Goal: Task Accomplishment & Management: Manage account settings

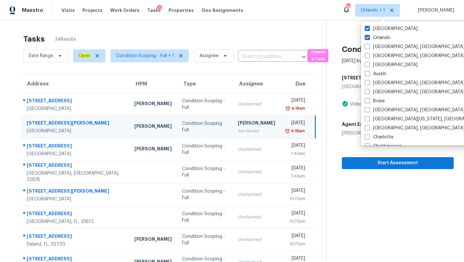
click at [380, 31] on label "[GEOGRAPHIC_DATA]" at bounding box center [391, 28] width 53 height 6
click at [369, 30] on input "[GEOGRAPHIC_DATA]" at bounding box center [367, 27] width 4 height 4
checkbox input "false"
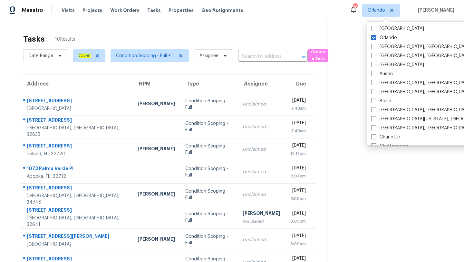
click at [284, 33] on div "Tasks 10 Results" at bounding box center [174, 39] width 303 height 17
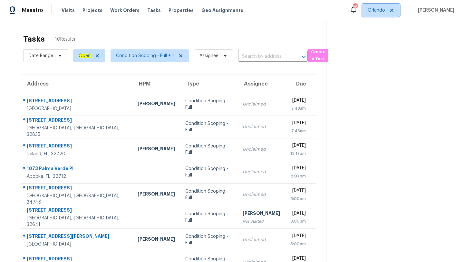
click at [382, 6] on span "Orlando" at bounding box center [381, 10] width 38 height 13
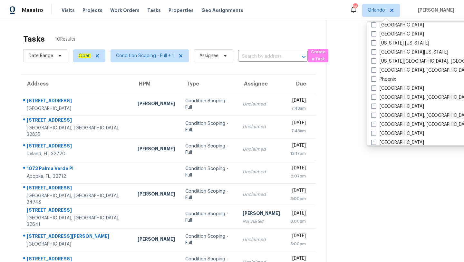
scroll to position [410, 0]
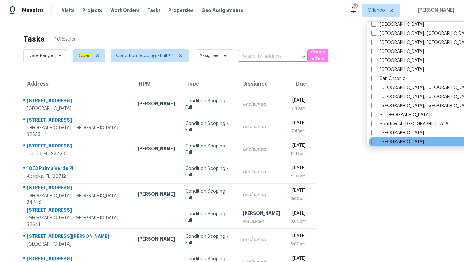
click at [374, 141] on span at bounding box center [373, 141] width 5 height 5
click at [374, 141] on input "Tampa" at bounding box center [373, 140] width 4 height 4
checkbox input "true"
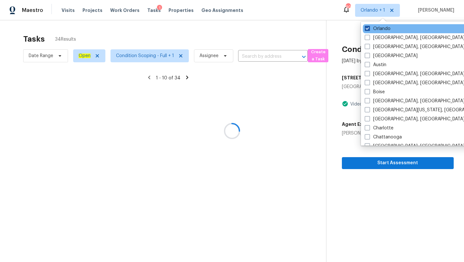
click at [367, 29] on span at bounding box center [367, 28] width 5 height 5
click at [367, 29] on input "Orlando" at bounding box center [367, 27] width 4 height 4
checkbox input "false"
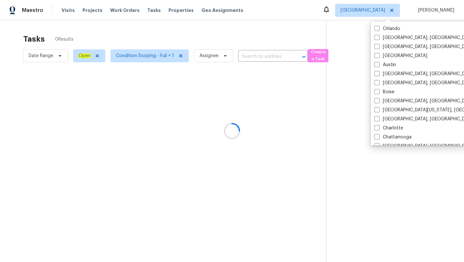
click at [261, 29] on div at bounding box center [232, 131] width 464 height 262
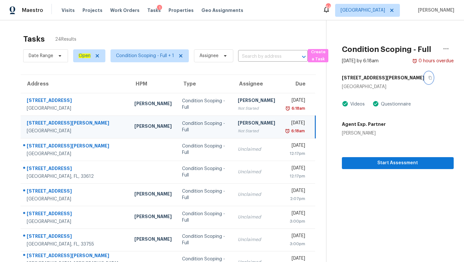
click at [428, 76] on icon "button" at bounding box center [429, 78] width 3 height 4
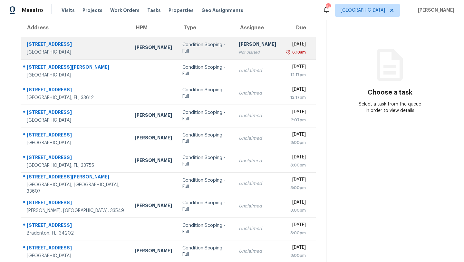
scroll to position [74, 0]
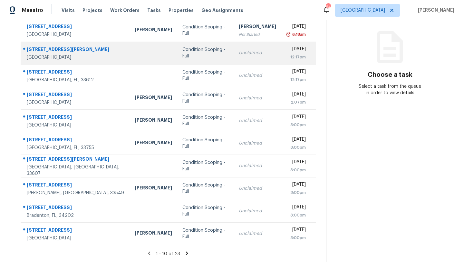
click at [206, 55] on td "Condition Scoping - Full" at bounding box center [205, 53] width 56 height 23
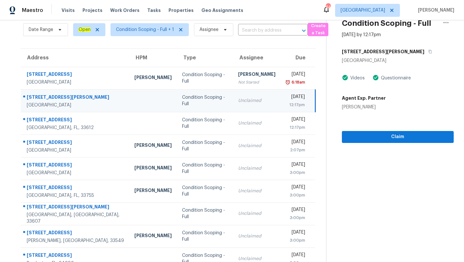
scroll to position [19, 0]
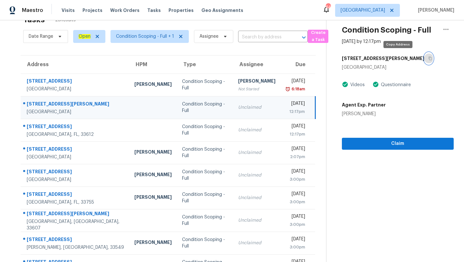
click at [424, 55] on button "button" at bounding box center [428, 58] width 9 height 12
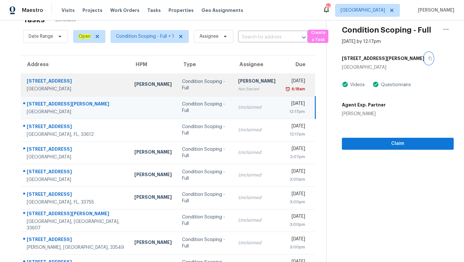
scroll to position [74, 0]
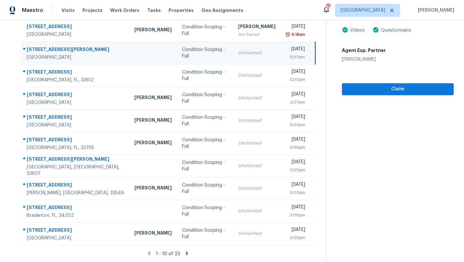
click at [186, 254] on icon at bounding box center [187, 253] width 2 height 4
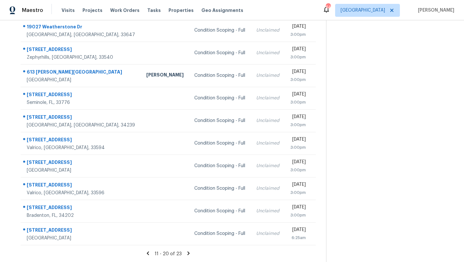
click at [149, 250] on icon at bounding box center [148, 253] width 6 height 6
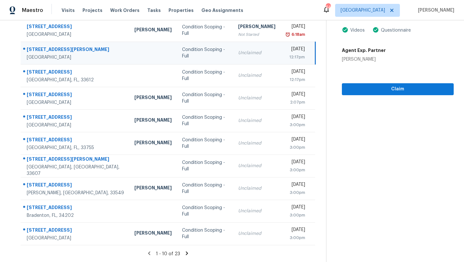
scroll to position [31, 0]
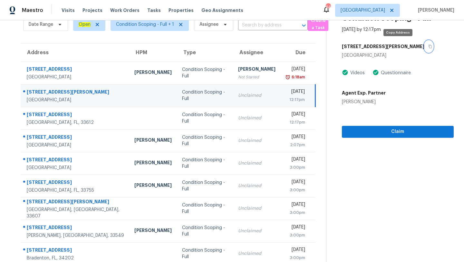
click at [428, 45] on icon "button" at bounding box center [429, 47] width 3 height 4
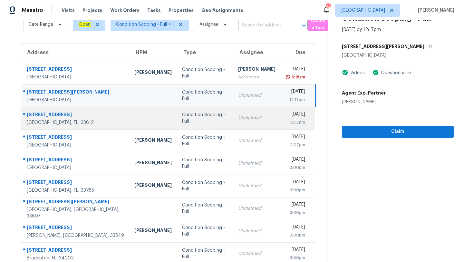
click at [233, 121] on td "Unclaimed" at bounding box center [257, 118] width 48 height 23
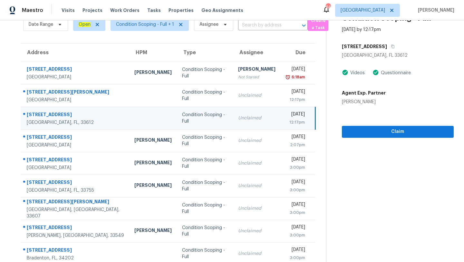
scroll to position [0, 0]
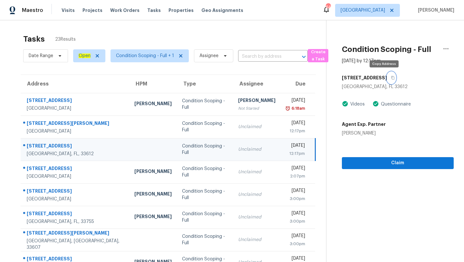
click at [391, 76] on icon "button" at bounding box center [393, 78] width 4 height 4
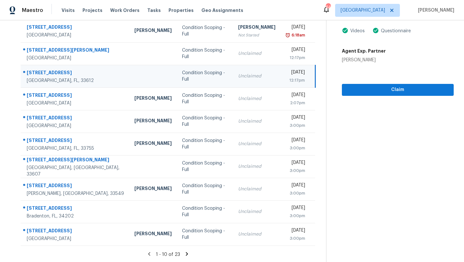
scroll to position [74, 0]
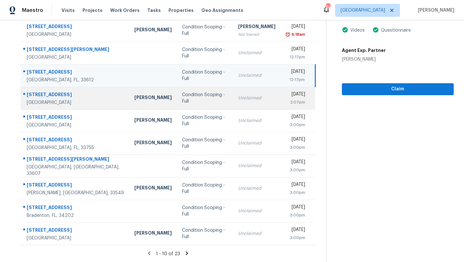
click at [205, 106] on td "Condition Scoping - Full" at bounding box center [205, 98] width 56 height 23
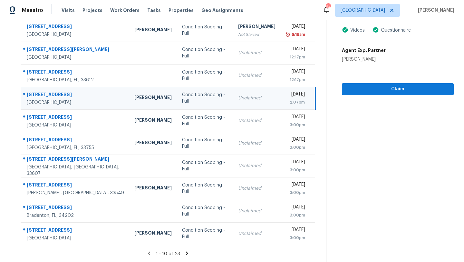
scroll to position [43, 0]
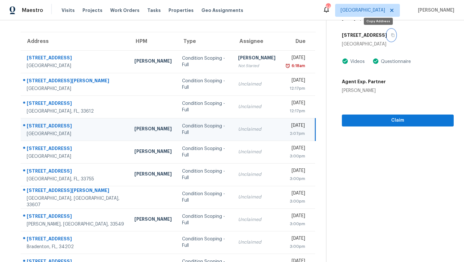
click at [387, 35] on button "button" at bounding box center [391, 35] width 9 height 12
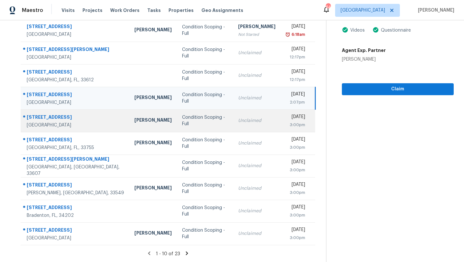
click at [197, 124] on td "Condition Scoping - Full" at bounding box center [205, 120] width 56 height 23
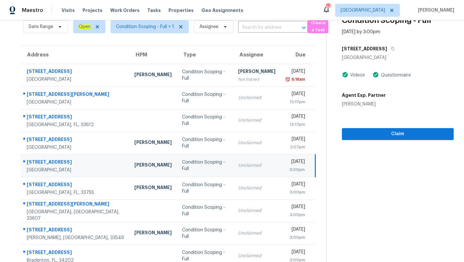
scroll to position [26, 0]
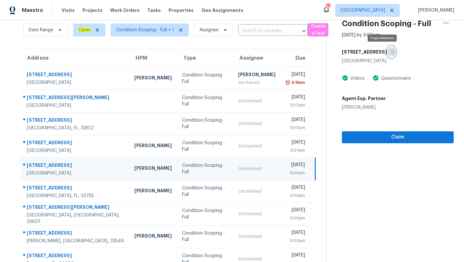
click at [391, 50] on icon "button" at bounding box center [392, 52] width 3 height 4
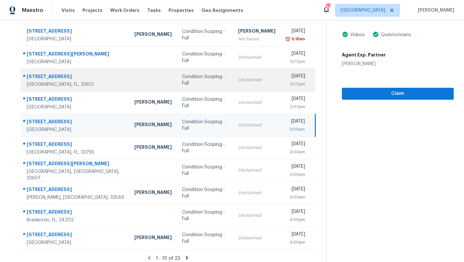
scroll to position [74, 0]
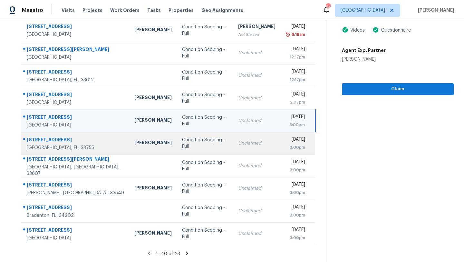
click at [233, 140] on td "Unclaimed" at bounding box center [257, 143] width 48 height 23
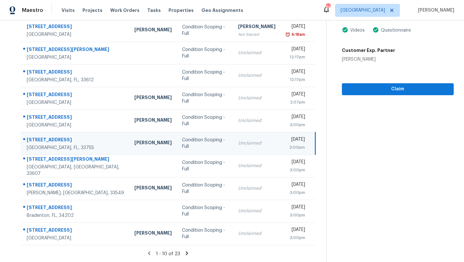
scroll to position [34, 0]
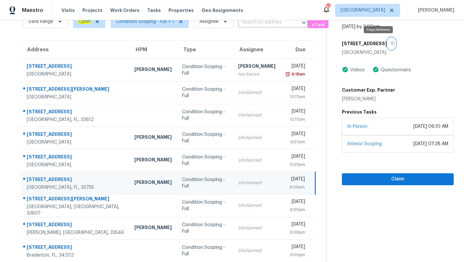
click at [391, 44] on icon "button" at bounding box center [393, 44] width 4 height 4
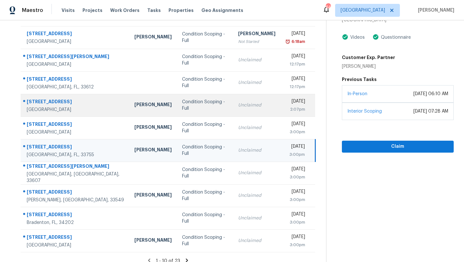
scroll to position [74, 0]
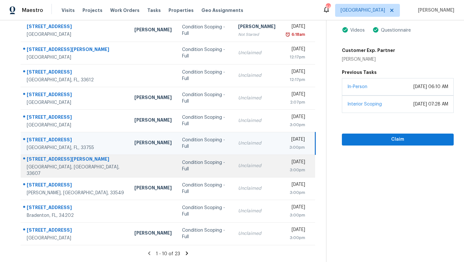
click at [238, 166] on div "Unclaimed" at bounding box center [256, 165] width 37 height 6
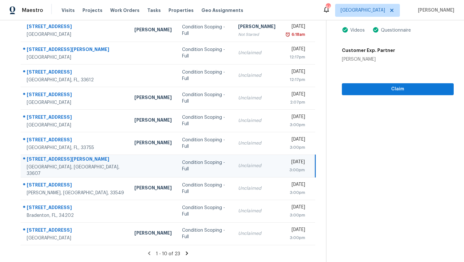
scroll to position [0, 0]
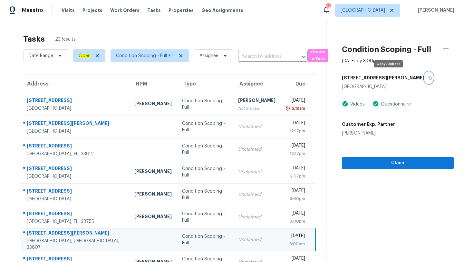
click at [424, 77] on button "button" at bounding box center [428, 78] width 9 height 12
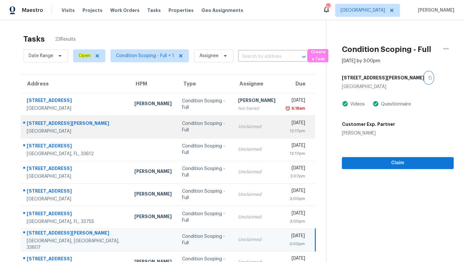
scroll to position [74, 0]
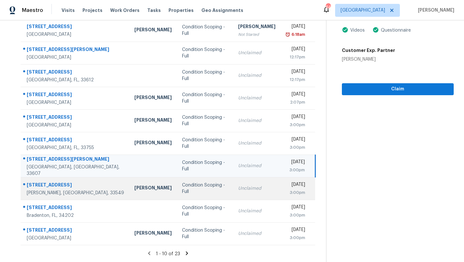
click at [238, 188] on div "Unclaimed" at bounding box center [256, 188] width 37 height 6
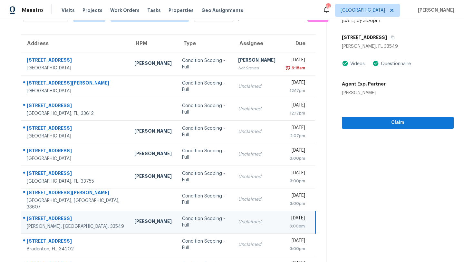
scroll to position [12, 0]
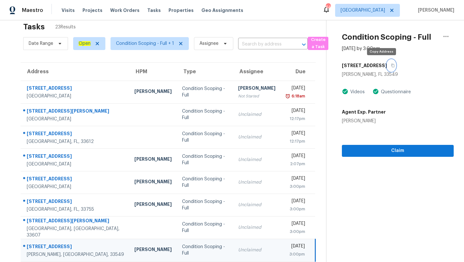
click at [387, 61] on button "button" at bounding box center [391, 66] width 9 height 12
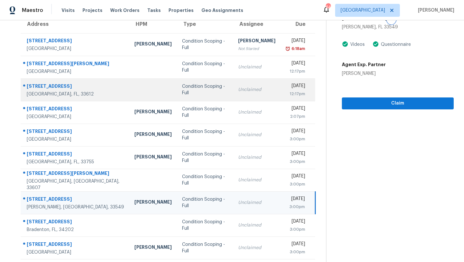
scroll to position [74, 0]
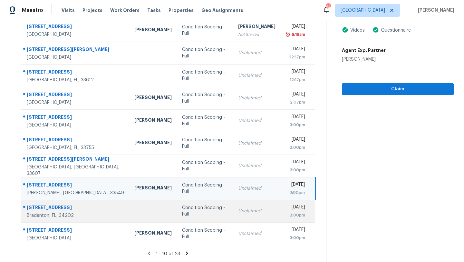
click at [281, 218] on td "Mon, Sep 8th 2025 3:00pm" at bounding box center [298, 210] width 34 height 23
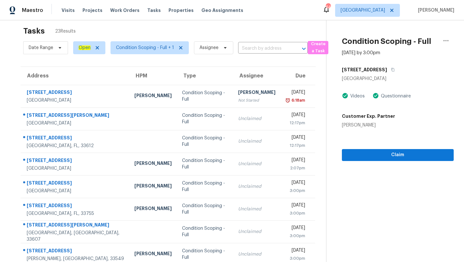
scroll to position [0, 0]
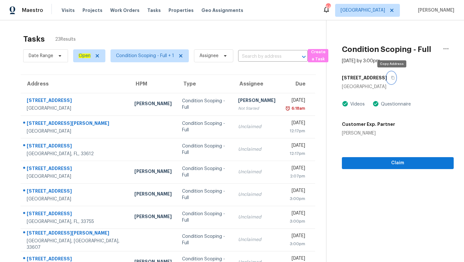
click at [393, 78] on icon "button" at bounding box center [393, 78] width 4 height 4
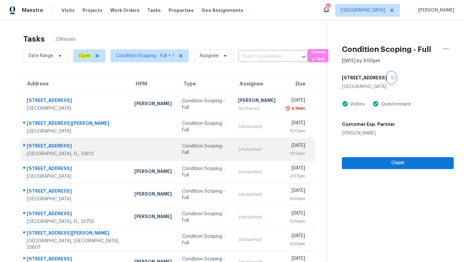
scroll to position [74, 0]
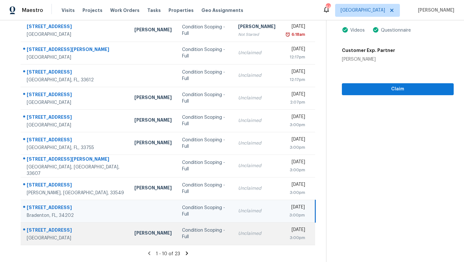
click at [248, 225] on td "Unclaimed" at bounding box center [257, 233] width 48 height 23
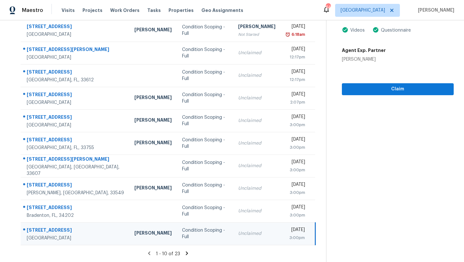
scroll to position [13, 0]
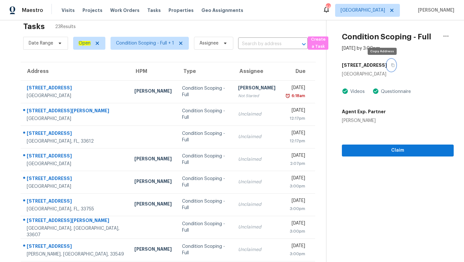
click at [391, 65] on icon "button" at bounding box center [393, 65] width 4 height 4
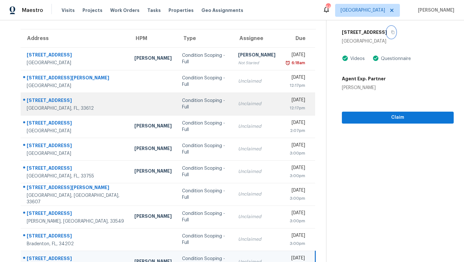
scroll to position [74, 0]
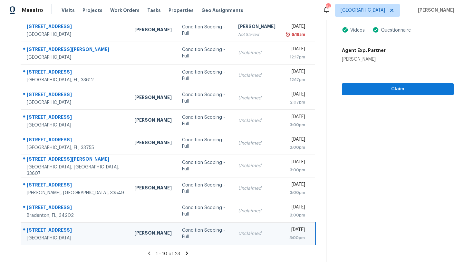
click at [185, 253] on icon at bounding box center [187, 253] width 6 height 6
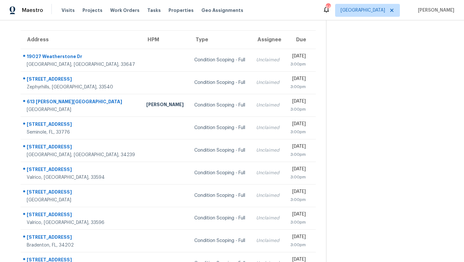
scroll to position [42, 0]
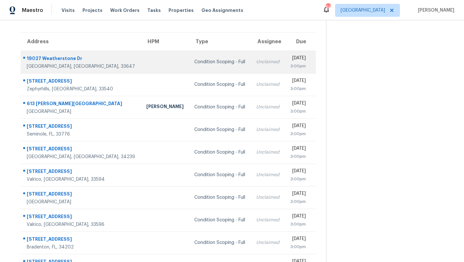
click at [194, 64] on div "Condition Scoping - Full" at bounding box center [220, 62] width 52 height 6
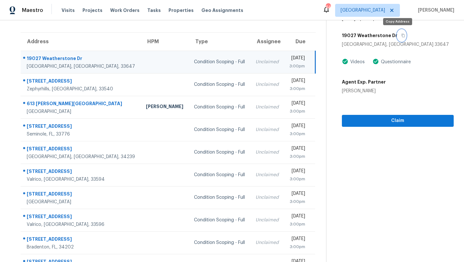
click at [401, 36] on icon "button" at bounding box center [403, 35] width 4 height 4
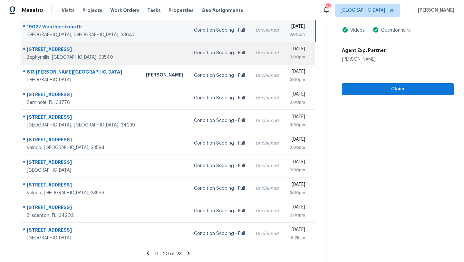
click at [195, 59] on td "Condition Scoping - Full" at bounding box center [220, 53] width 62 height 23
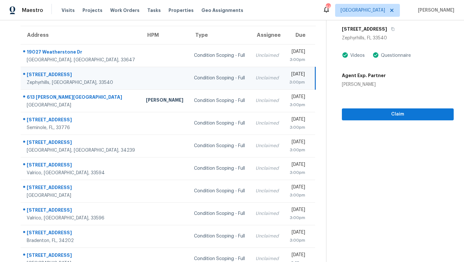
scroll to position [47, 0]
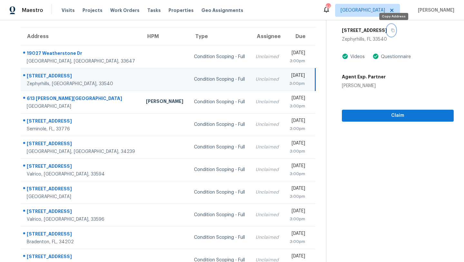
click at [394, 29] on icon "button" at bounding box center [392, 31] width 3 height 4
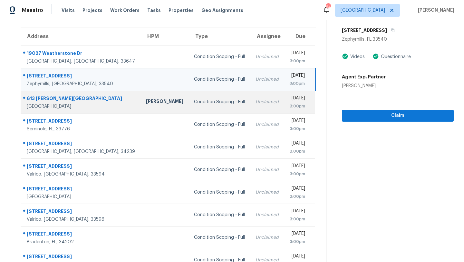
click at [189, 110] on td "Condition Scoping - Full" at bounding box center [220, 101] width 62 height 23
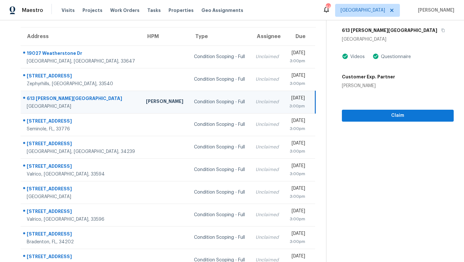
scroll to position [12, 0]
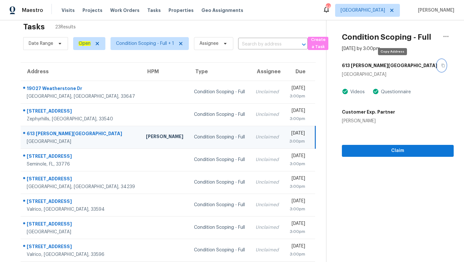
click at [437, 66] on button "button" at bounding box center [441, 66] width 9 height 12
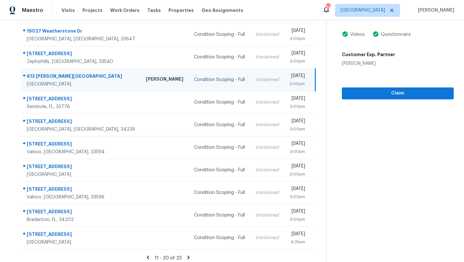
scroll to position [74, 0]
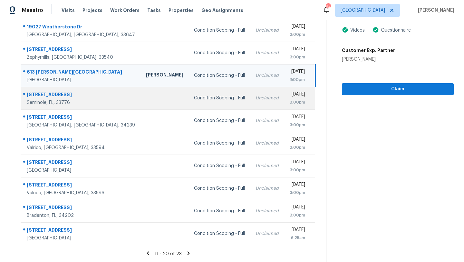
click at [202, 104] on td "Condition Scoping - Full" at bounding box center [220, 98] width 62 height 23
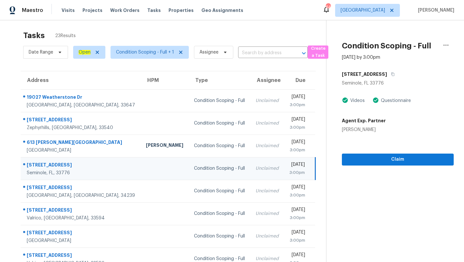
scroll to position [0, 0]
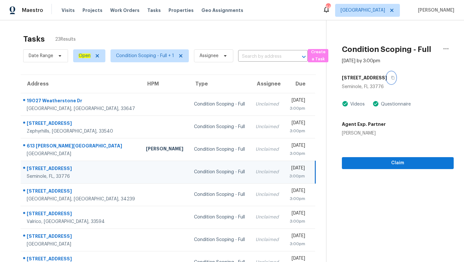
click at [391, 79] on icon "button" at bounding box center [393, 78] width 4 height 4
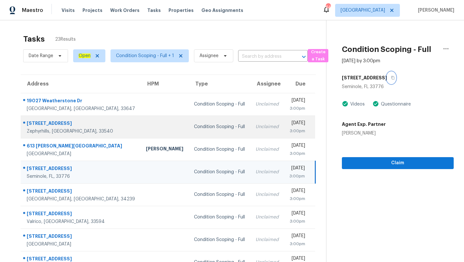
scroll to position [74, 0]
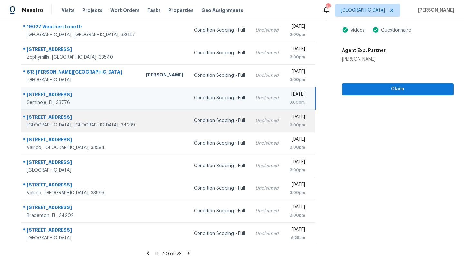
click at [211, 126] on td "Condition Scoping - Full" at bounding box center [220, 120] width 62 height 23
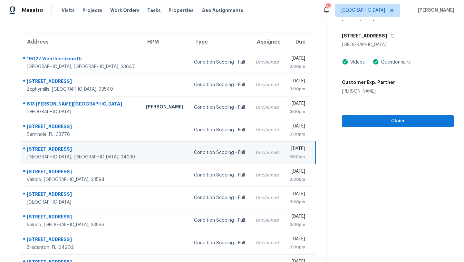
scroll to position [0, 0]
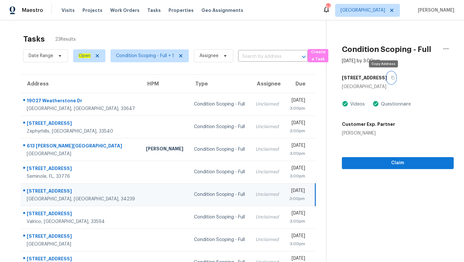
click at [387, 75] on button "button" at bounding box center [391, 78] width 9 height 12
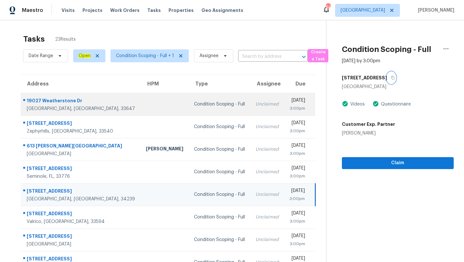
scroll to position [74, 0]
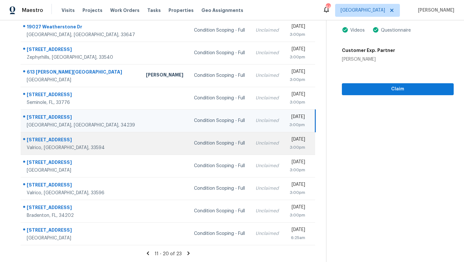
click at [206, 151] on td "Condition Scoping - Full" at bounding box center [220, 143] width 62 height 23
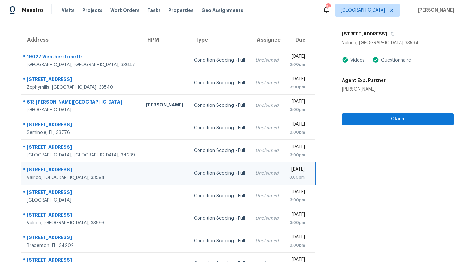
scroll to position [0, 0]
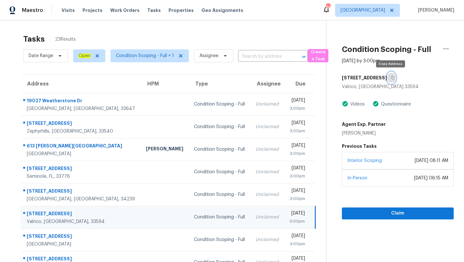
click at [391, 77] on icon "button" at bounding box center [392, 78] width 3 height 4
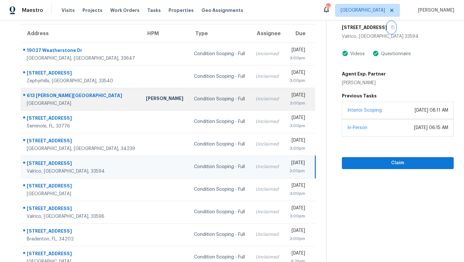
scroll to position [74, 0]
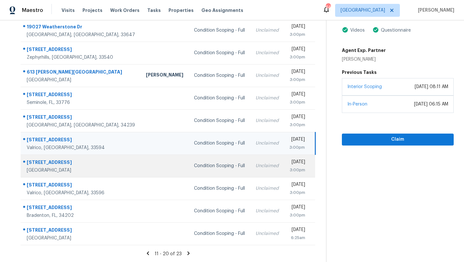
click at [203, 172] on td "Condition Scoping - Full" at bounding box center [220, 165] width 62 height 23
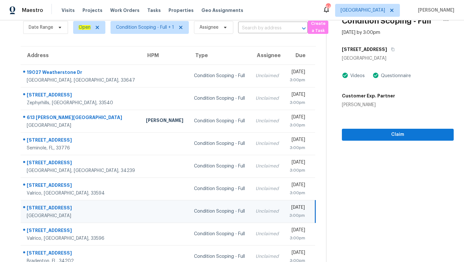
scroll to position [17, 0]
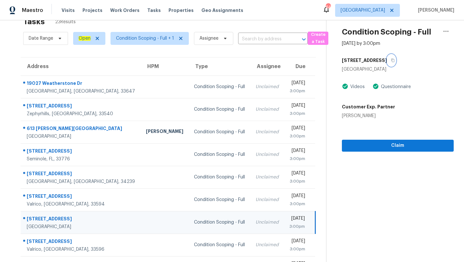
click at [391, 59] on icon "button" at bounding box center [392, 61] width 3 height 4
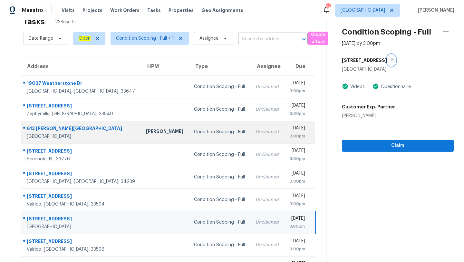
scroll to position [74, 0]
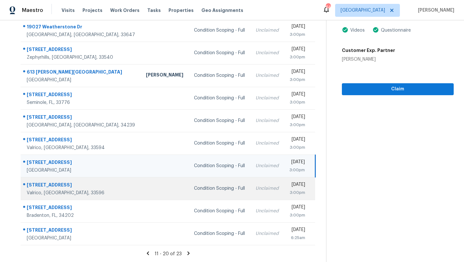
click at [250, 196] on td "Unclaimed" at bounding box center [267, 188] width 34 height 23
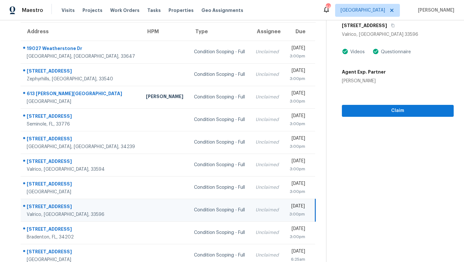
scroll to position [39, 0]
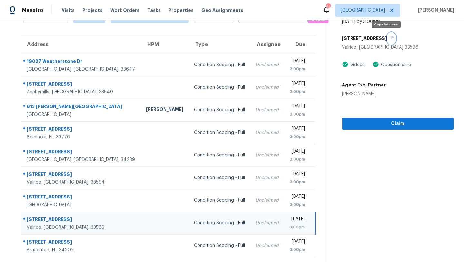
click at [391, 38] on icon "button" at bounding box center [393, 38] width 4 height 4
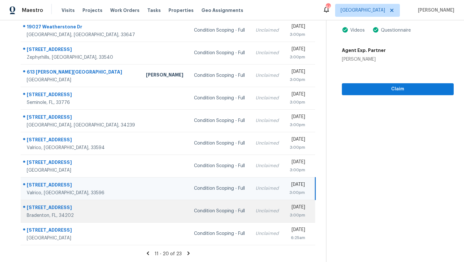
click at [298, 211] on div "[DATE]" at bounding box center [297, 208] width 16 height 8
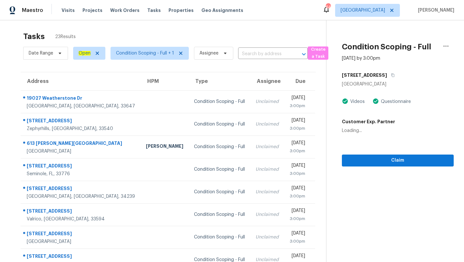
scroll to position [0, 0]
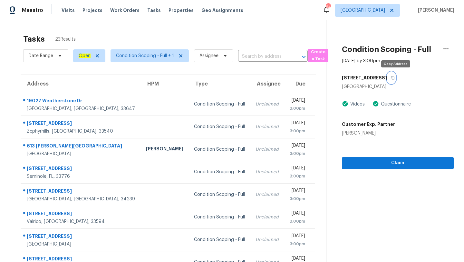
click at [395, 77] on icon "button" at bounding box center [393, 78] width 4 height 4
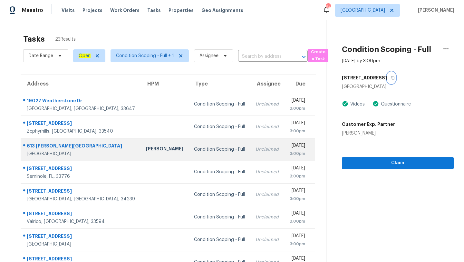
scroll to position [74, 0]
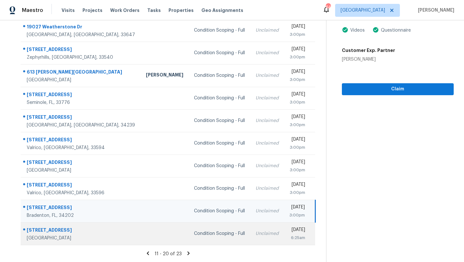
click at [250, 228] on td "Unclaimed" at bounding box center [267, 233] width 34 height 23
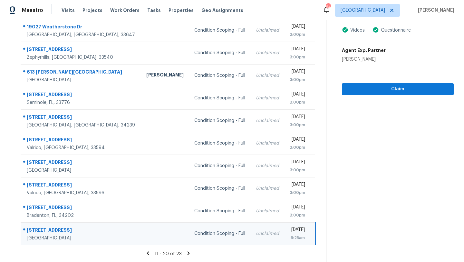
scroll to position [47, 0]
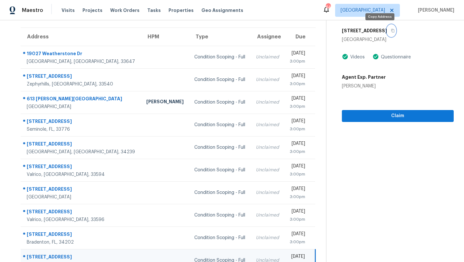
click at [391, 30] on icon "button" at bounding box center [393, 31] width 4 height 4
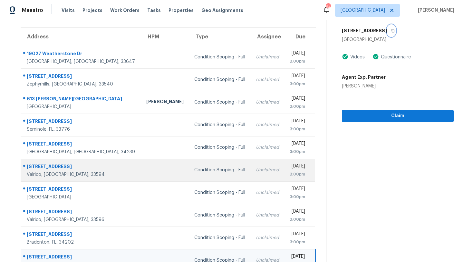
scroll to position [74, 0]
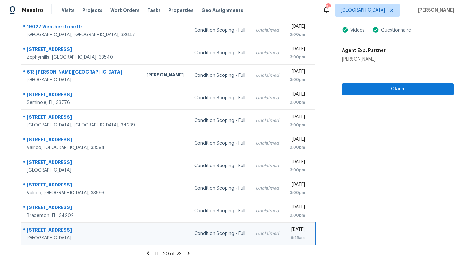
click at [188, 254] on icon at bounding box center [189, 253] width 6 height 6
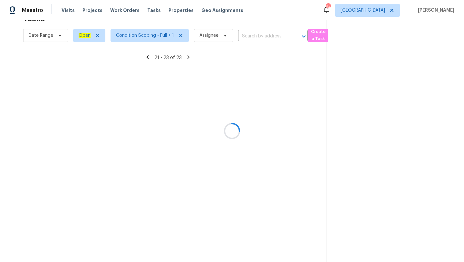
scroll to position [20, 0]
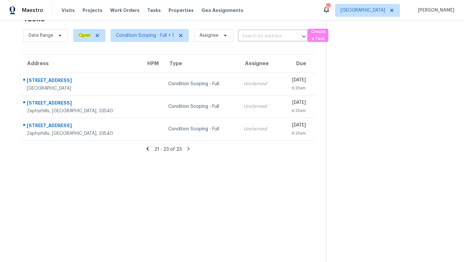
click at [187, 82] on div "Condition Scoping - Full" at bounding box center [200, 84] width 65 height 6
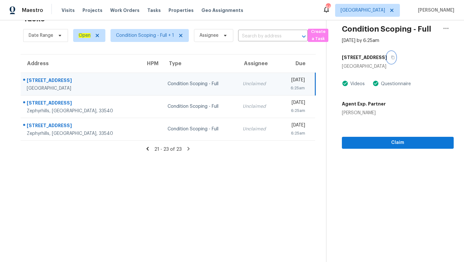
click at [395, 56] on icon "button" at bounding box center [393, 57] width 4 height 4
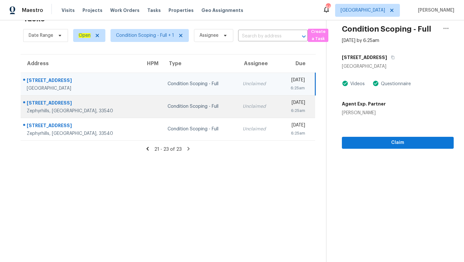
click at [203, 110] on td "Condition Scoping - Full" at bounding box center [199, 106] width 75 height 23
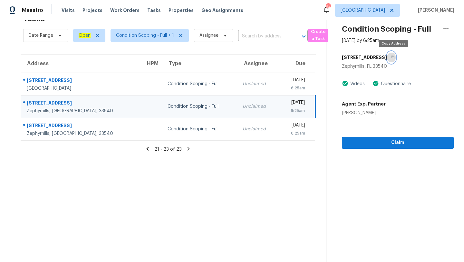
click at [395, 55] on button "button" at bounding box center [391, 58] width 9 height 12
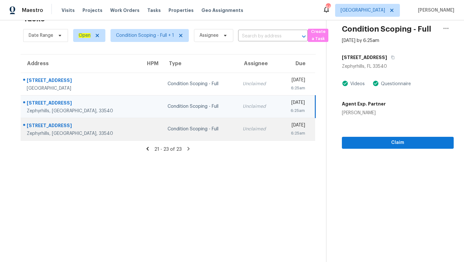
click at [243, 127] on div "Unclaimed" at bounding box center [258, 129] width 31 height 6
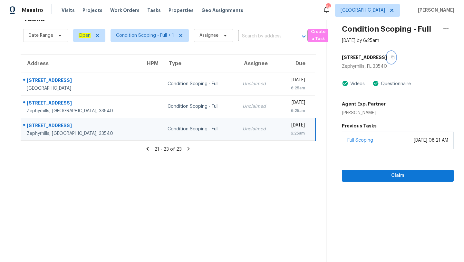
click at [393, 57] on icon "button" at bounding box center [393, 57] width 4 height 4
click at [394, 56] on icon "button" at bounding box center [392, 58] width 3 height 4
click at [381, 5] on span "Tampa" at bounding box center [367, 10] width 65 height 13
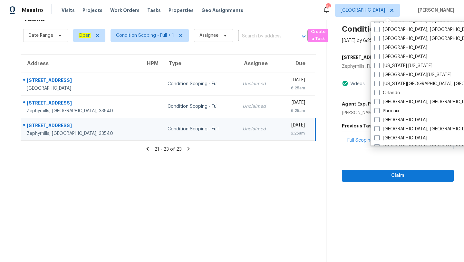
scroll to position [303, 0]
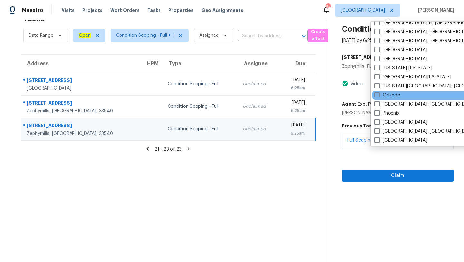
click at [377, 95] on span at bounding box center [376, 94] width 5 height 5
click at [377, 95] on input "Orlando" at bounding box center [376, 94] width 4 height 4
checkbox input "true"
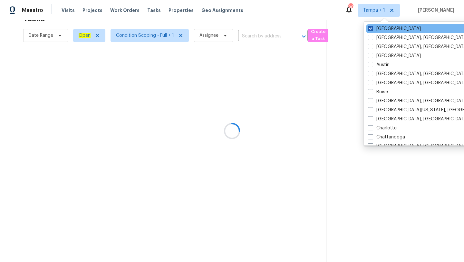
click at [371, 28] on span at bounding box center [370, 28] width 5 height 5
click at [371, 28] on input "Tampa" at bounding box center [370, 27] width 4 height 4
checkbox input "false"
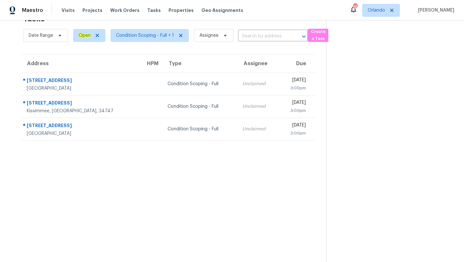
click at [80, 185] on section "Tasks 10 Results Date Range Open Condition Scoping - Full + 1 Assignee ​ Create…" at bounding box center [168, 135] width 316 height 251
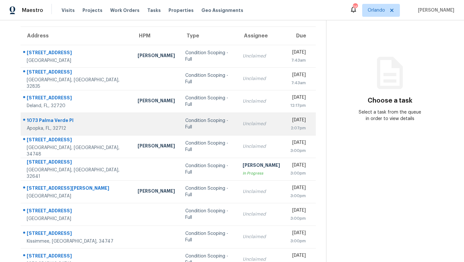
scroll to position [46, 0]
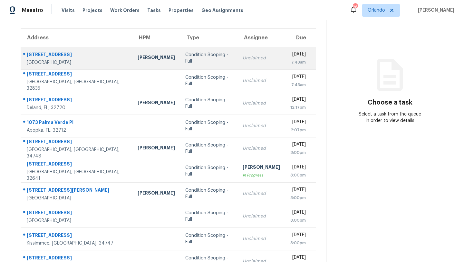
click at [243, 67] on td "Unclaimed" at bounding box center [261, 58] width 48 height 23
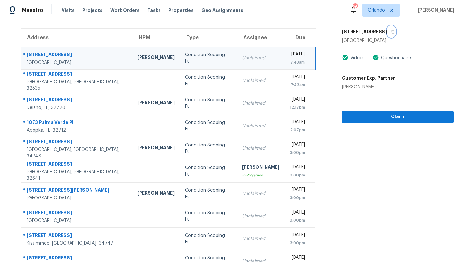
click at [395, 30] on icon "button" at bounding box center [393, 32] width 4 height 4
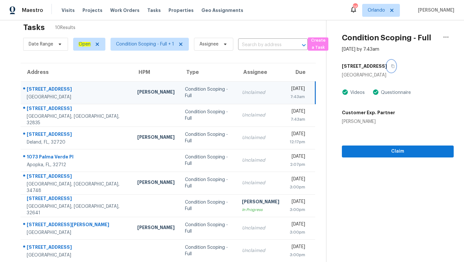
scroll to position [0, 0]
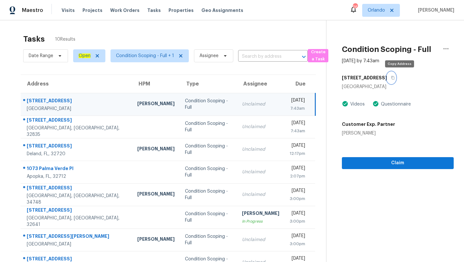
click at [395, 79] on button "button" at bounding box center [391, 78] width 9 height 12
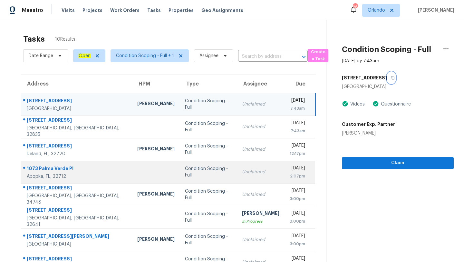
scroll to position [62, 0]
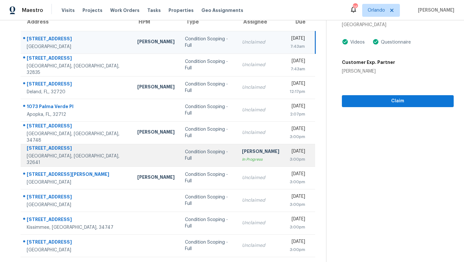
click at [185, 153] on div "Condition Scoping - Full" at bounding box center [208, 154] width 47 height 13
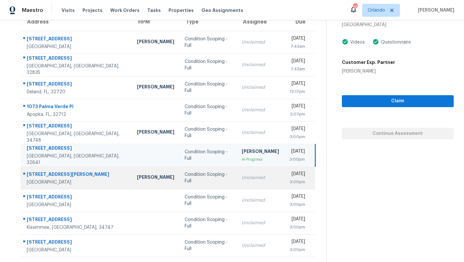
click at [182, 169] on td "Condition Scoping - Full" at bounding box center [207, 177] width 57 height 23
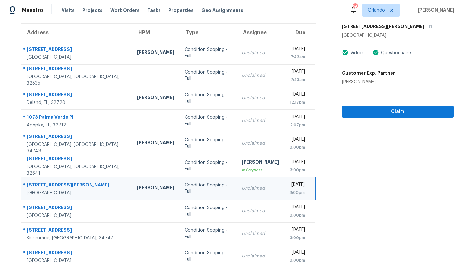
scroll to position [52, 0]
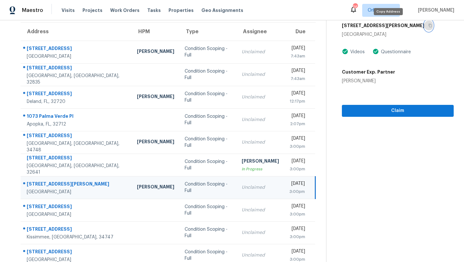
click at [428, 25] on icon "button" at bounding box center [430, 26] width 4 height 4
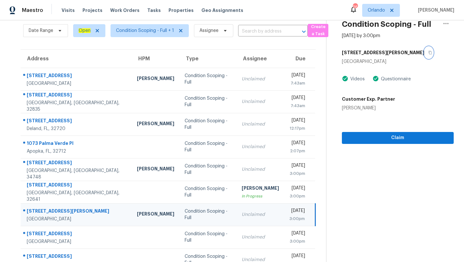
scroll to position [20, 0]
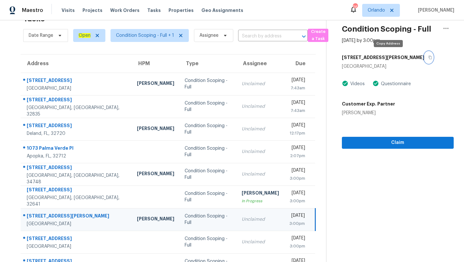
click at [428, 57] on icon "button" at bounding box center [429, 58] width 3 height 4
click at [428, 59] on icon "button" at bounding box center [430, 57] width 4 height 4
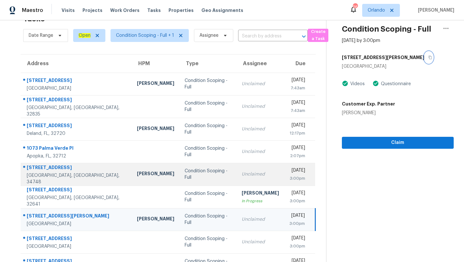
scroll to position [62, 0]
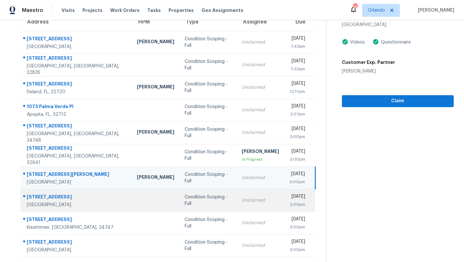
click at [284, 192] on td "Mon, Sep 8th 2025 3:00pm" at bounding box center [299, 200] width 31 height 23
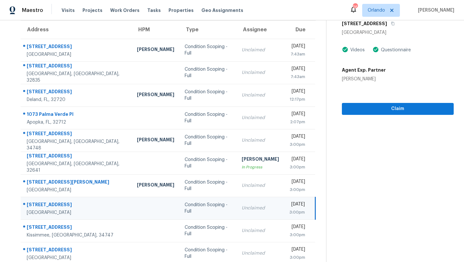
scroll to position [51, 0]
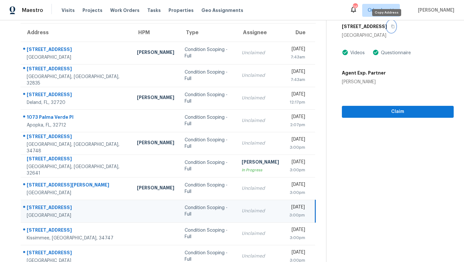
click at [388, 24] on button "button" at bounding box center [391, 27] width 9 height 12
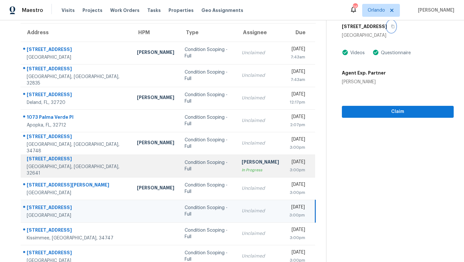
scroll to position [62, 0]
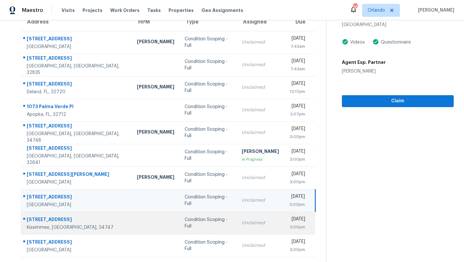
click at [240, 228] on td "Unclaimed" at bounding box center [260, 222] width 48 height 23
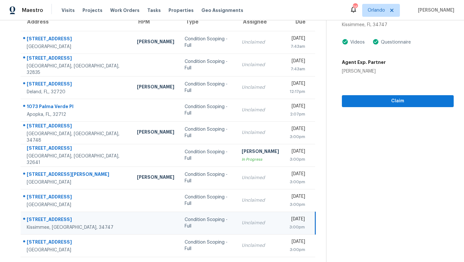
scroll to position [23, 0]
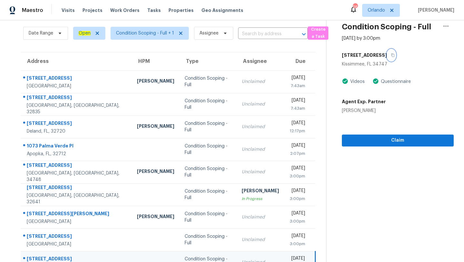
click at [391, 53] on icon "button" at bounding box center [393, 55] width 4 height 4
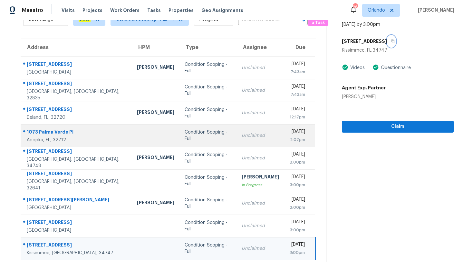
scroll to position [62, 0]
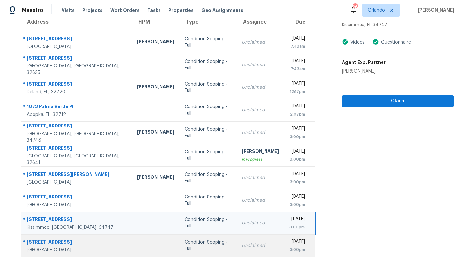
click at [197, 239] on td "Condition Scoping - Full" at bounding box center [207, 245] width 57 height 23
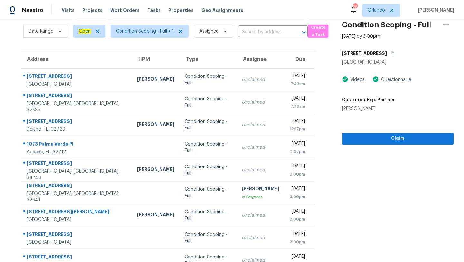
scroll to position [0, 0]
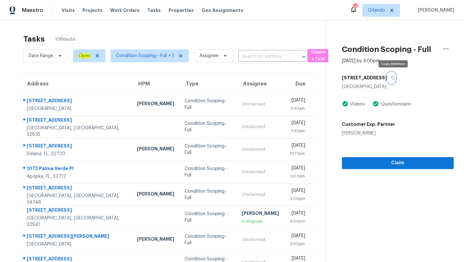
click at [393, 79] on icon "button" at bounding box center [393, 78] width 4 height 4
click at [376, 9] on span "Orlando" at bounding box center [375, 10] width 17 height 6
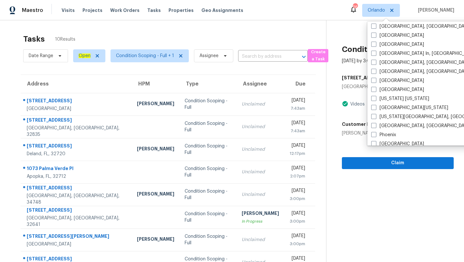
scroll to position [247, 0]
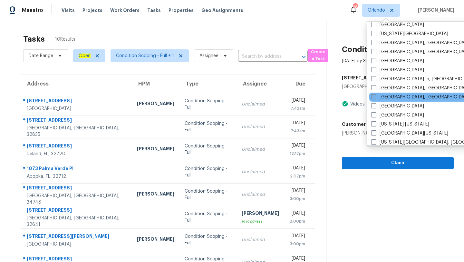
click at [375, 97] on span at bounding box center [373, 96] width 5 height 5
click at [375, 97] on input "Miami, FL" at bounding box center [373, 96] width 4 height 4
checkbox input "true"
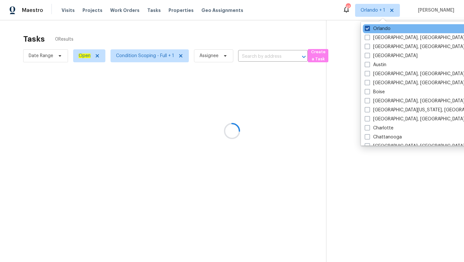
click at [366, 28] on span at bounding box center [367, 28] width 5 height 5
click at [366, 28] on input "Orlando" at bounding box center [367, 27] width 4 height 4
checkbox input "false"
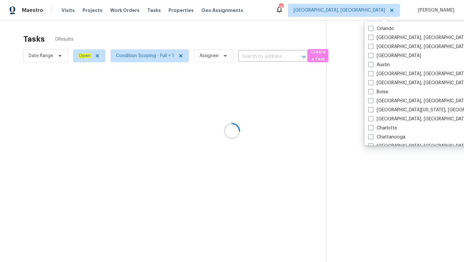
click at [291, 43] on div at bounding box center [232, 131] width 464 height 262
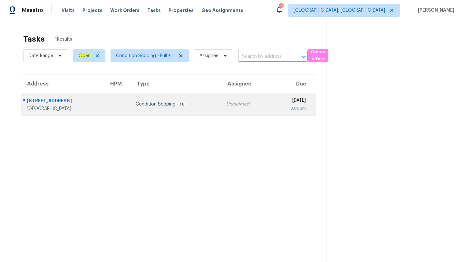
click at [275, 106] on div "3:00pm" at bounding box center [290, 108] width 30 height 6
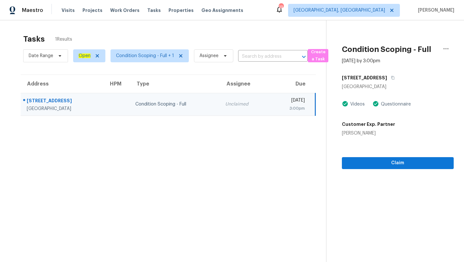
click at [383, 76] on div "4101 Shoma Dr" at bounding box center [398, 78] width 112 height 12
click at [391, 76] on icon "button" at bounding box center [392, 78] width 3 height 4
click at [377, 10] on span "Miami, FL" at bounding box center [338, 10] width 91 height 6
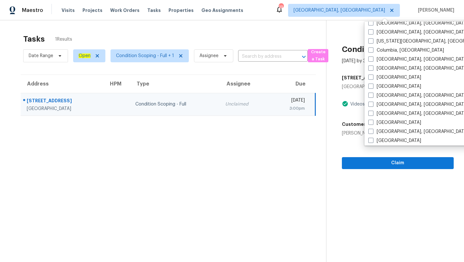
scroll to position [157, 0]
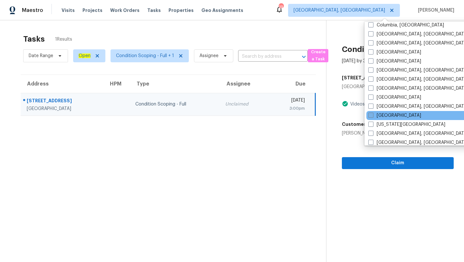
click at [370, 115] on span at bounding box center [370, 114] width 5 height 5
click at [370, 115] on input "[GEOGRAPHIC_DATA]" at bounding box center [370, 114] width 4 height 4
checkbox input "true"
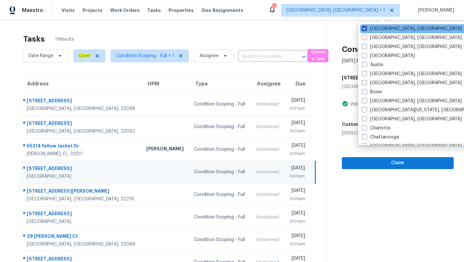
click at [365, 25] on label "Miami, FL" at bounding box center [412, 28] width 100 height 6
click at [365, 25] on input "Miami, FL" at bounding box center [364, 27] width 4 height 4
checkbox input "false"
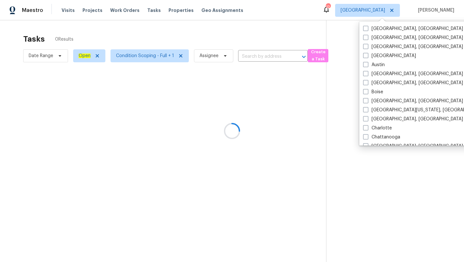
click at [267, 30] on div at bounding box center [232, 131] width 464 height 262
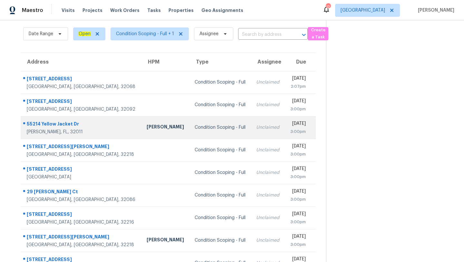
scroll to position [62, 0]
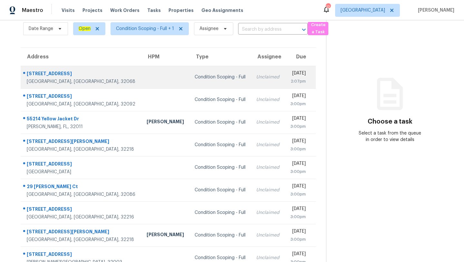
scroll to position [62, 0]
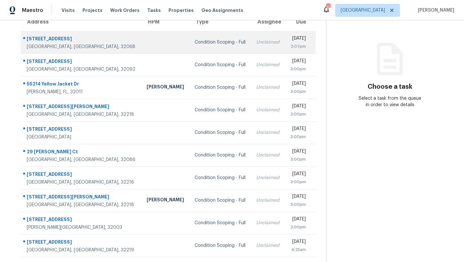
click at [251, 47] on td "Unclaimed" at bounding box center [268, 42] width 34 height 23
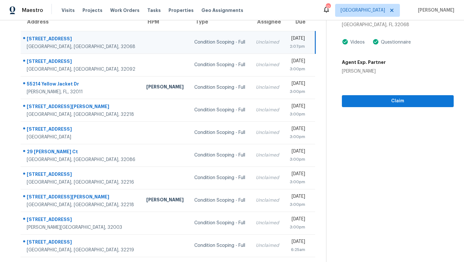
scroll to position [15, 0]
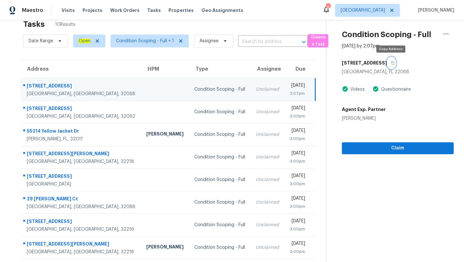
click at [391, 62] on icon "button" at bounding box center [393, 63] width 4 height 4
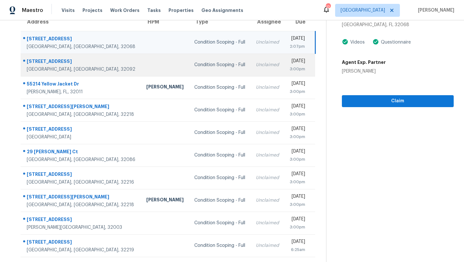
click at [201, 62] on div "Condition Scoping - Full" at bounding box center [219, 65] width 51 height 6
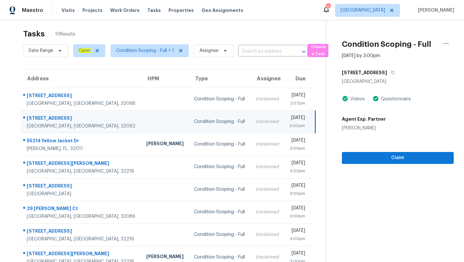
scroll to position [4, 0]
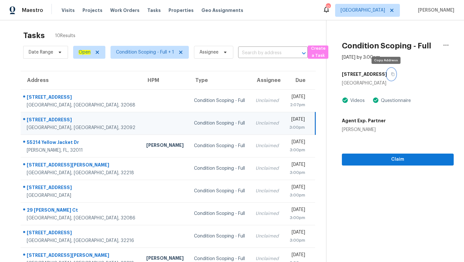
click at [387, 71] on button "button" at bounding box center [391, 74] width 9 height 12
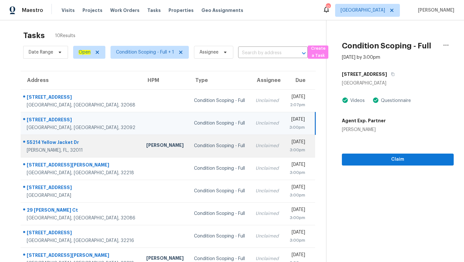
click at [255, 146] on div "Unclaimed" at bounding box center [266, 145] width 23 height 6
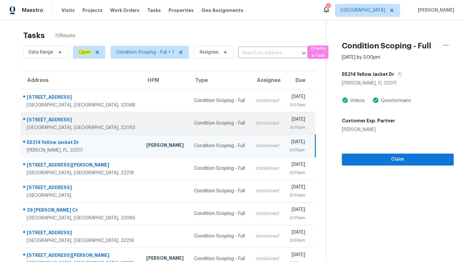
scroll to position [62, 0]
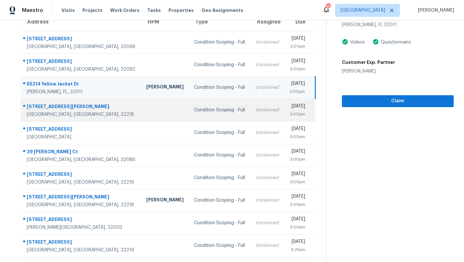
click at [194, 109] on div "Condition Scoping - Full" at bounding box center [219, 110] width 51 height 6
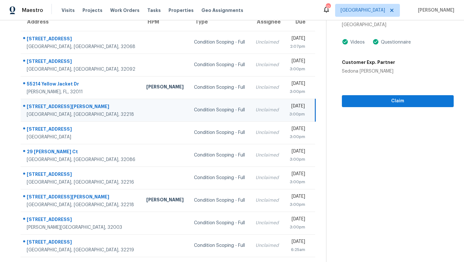
scroll to position [5, 0]
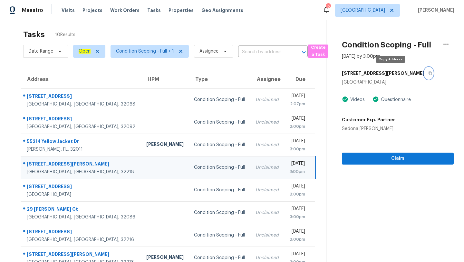
click at [428, 73] on icon "button" at bounding box center [430, 73] width 4 height 4
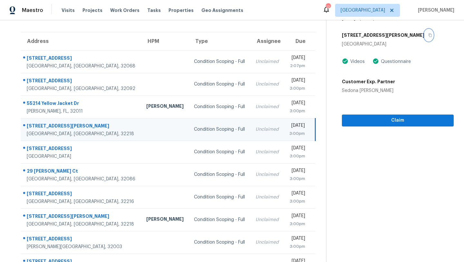
scroll to position [62, 0]
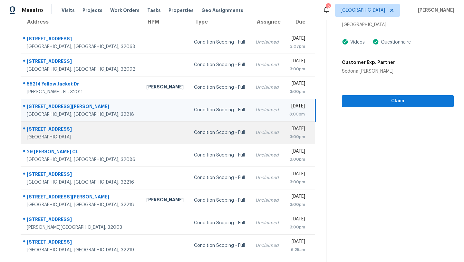
click at [206, 129] on div "Condition Scoping - Full" at bounding box center [219, 132] width 51 height 6
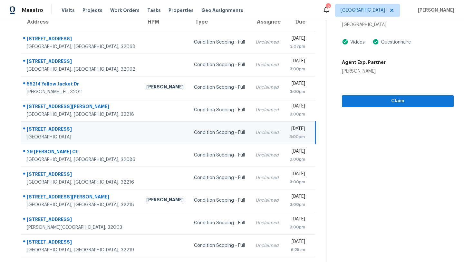
scroll to position [24, 0]
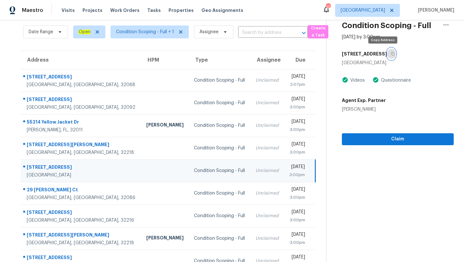
click at [391, 52] on icon "button" at bounding box center [393, 54] width 4 height 4
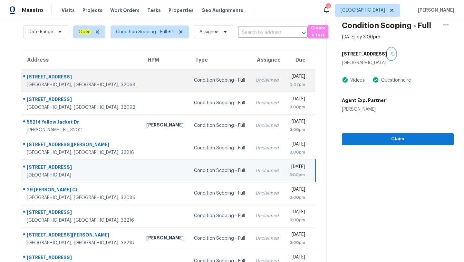
scroll to position [62, 0]
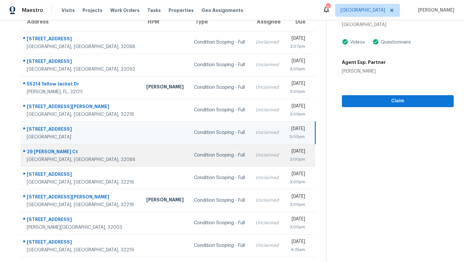
click at [208, 147] on td "Condition Scoping - Full" at bounding box center [220, 155] width 62 height 23
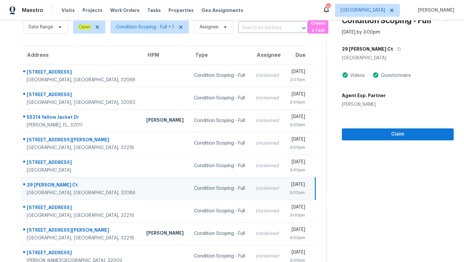
scroll to position [17, 0]
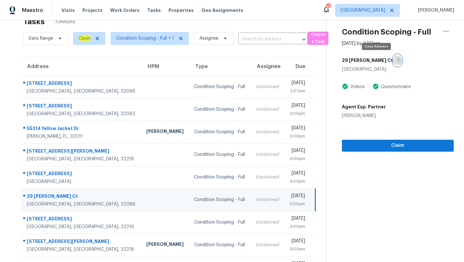
click at [397, 61] on icon "button" at bounding box center [398, 61] width 3 height 4
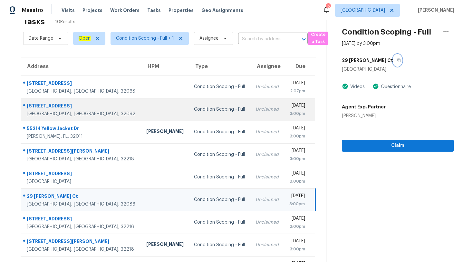
scroll to position [62, 0]
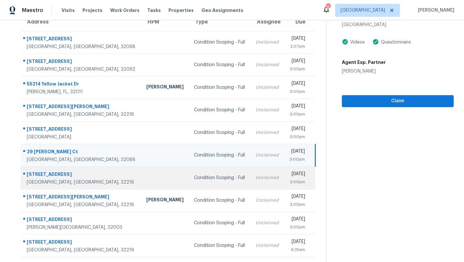
click at [289, 176] on div "[DATE]" at bounding box center [297, 174] width 16 height 8
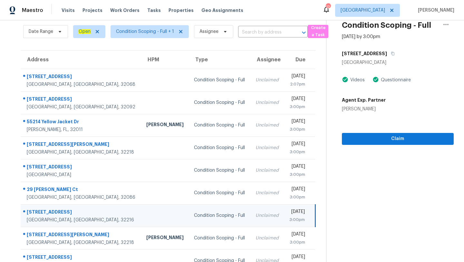
scroll to position [23, 0]
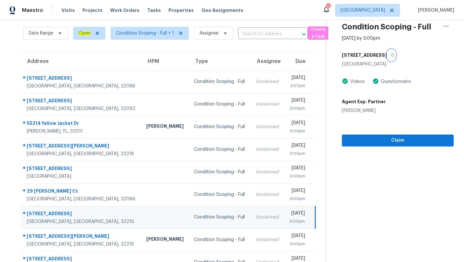
click at [391, 53] on icon "button" at bounding box center [393, 55] width 4 height 4
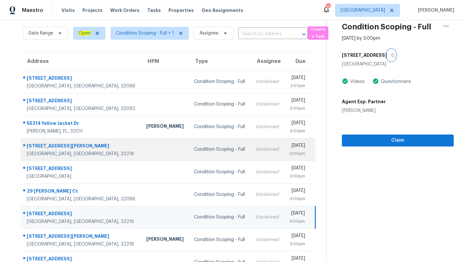
scroll to position [62, 0]
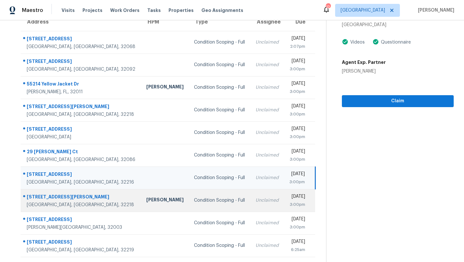
click at [255, 198] on div "Unclaimed" at bounding box center [266, 200] width 23 height 6
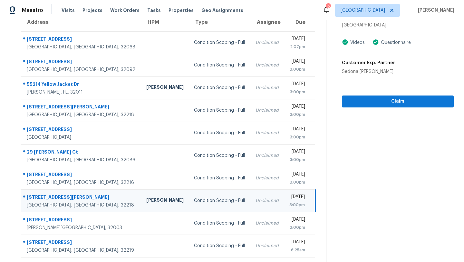
scroll to position [27, 0]
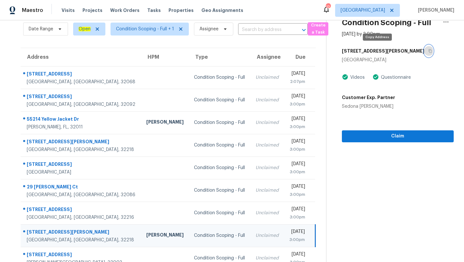
click at [428, 50] on icon "button" at bounding box center [429, 51] width 3 height 4
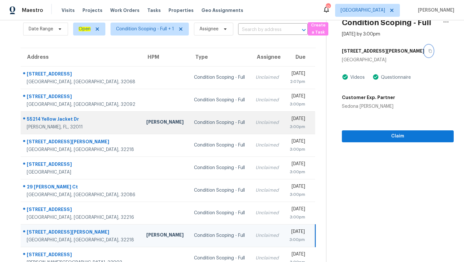
scroll to position [62, 0]
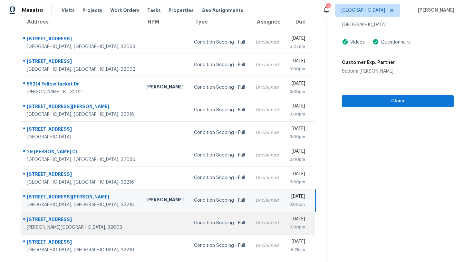
click at [254, 221] on td "Unclaimed" at bounding box center [266, 222] width 33 height 23
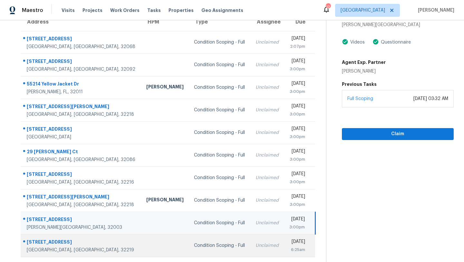
click at [216, 241] on td "Condition Scoping - Full" at bounding box center [220, 245] width 62 height 23
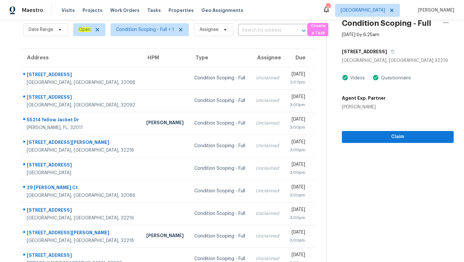
scroll to position [6, 0]
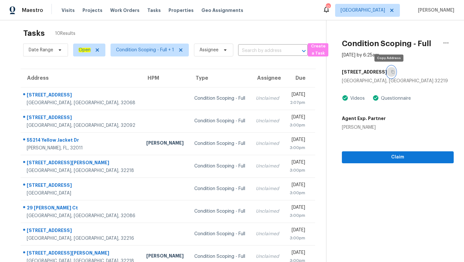
click at [390, 73] on button "button" at bounding box center [391, 72] width 9 height 12
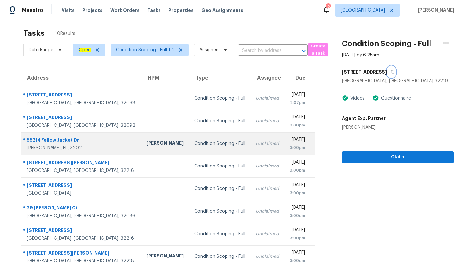
scroll to position [62, 0]
